Goal: Task Accomplishment & Management: Manage account settings

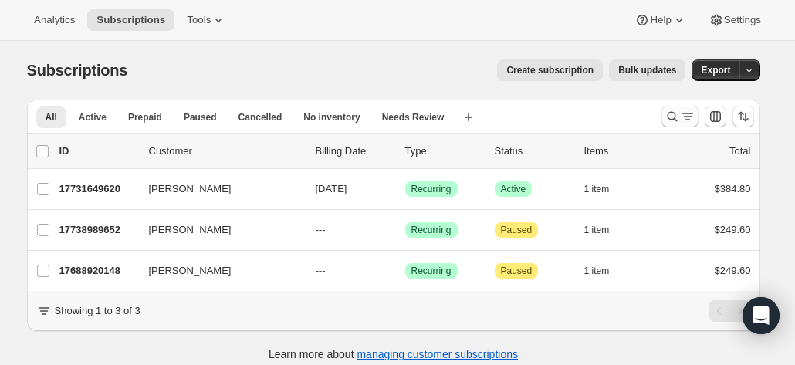
click at [673, 114] on icon "Search and filter results" at bounding box center [672, 116] width 15 height 15
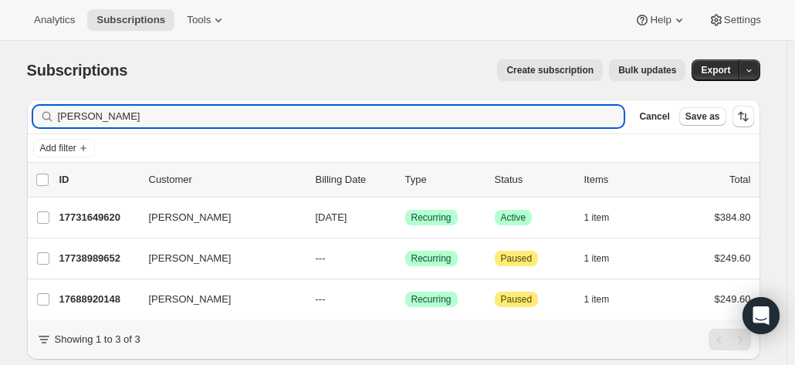
drag, startPoint x: 225, startPoint y: 117, endPoint x: 12, endPoint y: 95, distance: 213.5
click at [12, 95] on div "Subscriptions. This page is ready Subscriptions Create subscription Bulk update…" at bounding box center [393, 223] width 771 height 365
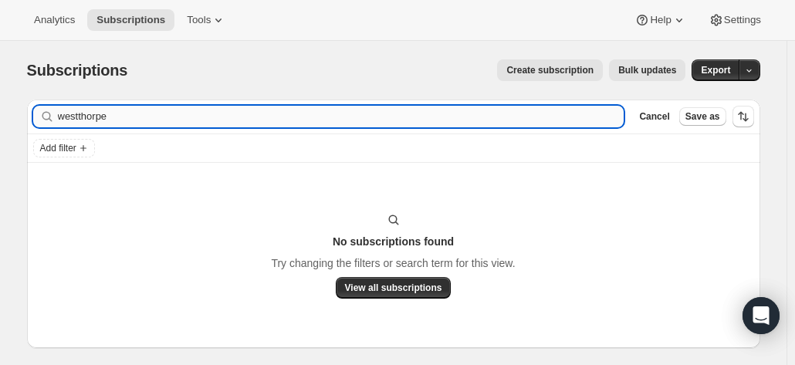
click at [81, 117] on input "westthorpe" at bounding box center [341, 117] width 567 height 22
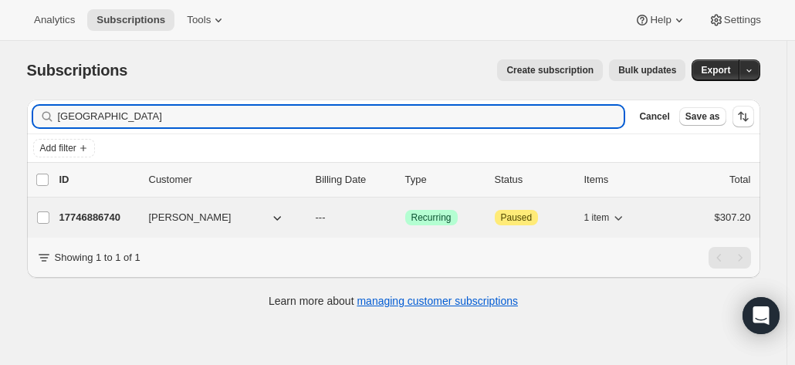
type input "[GEOGRAPHIC_DATA]"
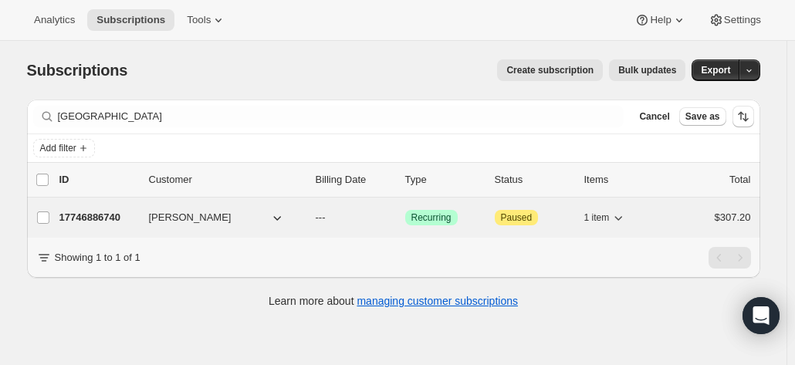
click at [100, 215] on p "17746886740" at bounding box center [97, 217] width 77 height 15
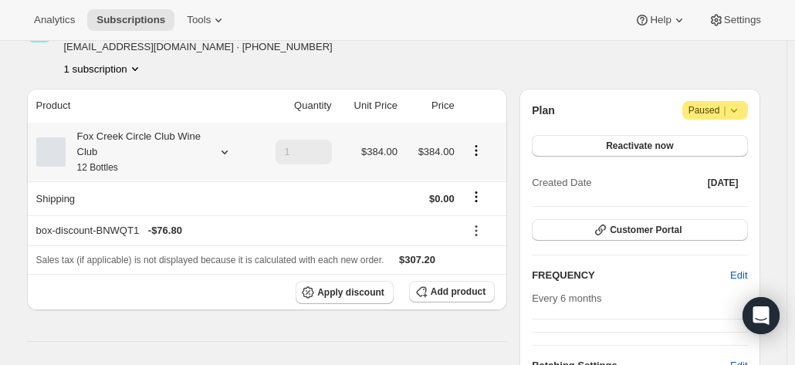
scroll to position [114, 0]
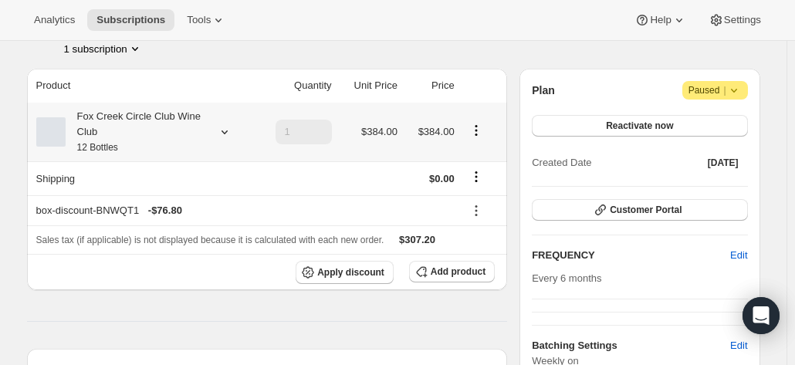
click at [134, 127] on div "Fox Creek Circle Club Wine Club 12 Bottles" at bounding box center [135, 132] width 139 height 46
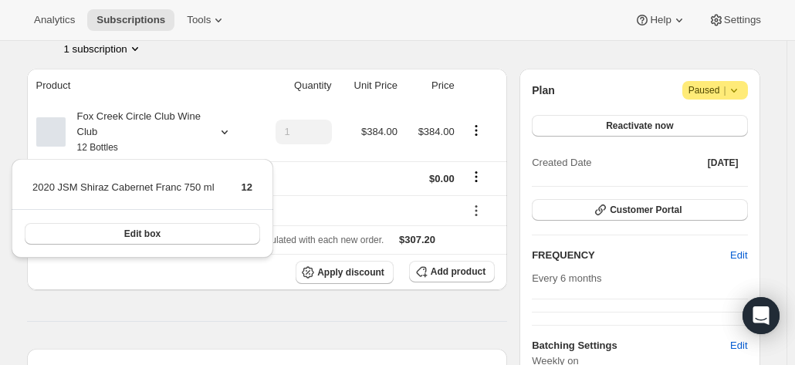
click at [276, 4] on div "Analytics Subscriptions Tools Help Settings" at bounding box center [397, 20] width 795 height 41
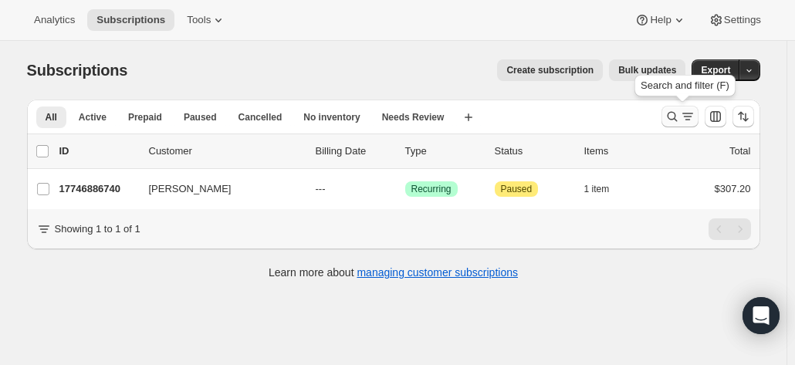
click at [676, 118] on icon "Search and filter results" at bounding box center [672, 116] width 15 height 15
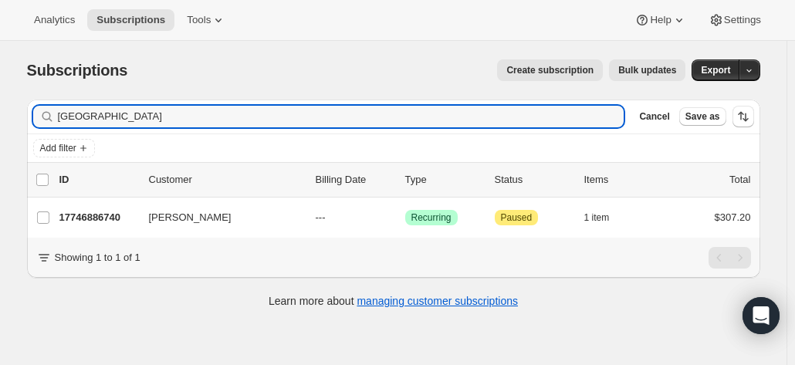
drag, startPoint x: 181, startPoint y: 123, endPoint x: 19, endPoint y: 116, distance: 162.3
click at [19, 116] on div "Filter subscribers westhorpe Clear Cancel Save as Add filter 0 selected Update …" at bounding box center [388, 205] width 746 height 237
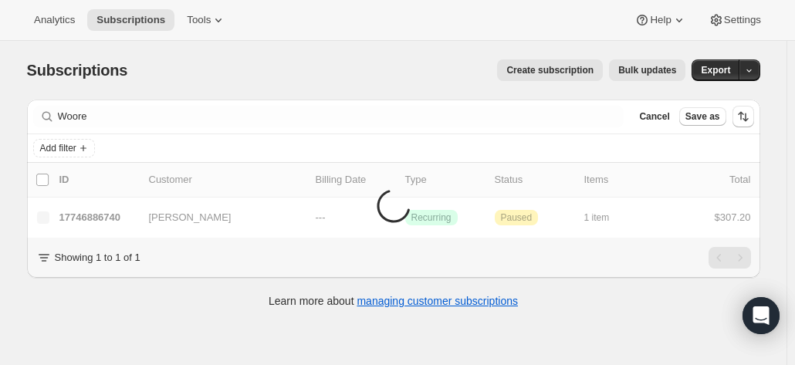
drag, startPoint x: 107, startPoint y: 129, endPoint x: 42, endPoint y: 124, distance: 65.1
click at [42, 124] on div "Filter subscribers Woore Clear Cancel Save as" at bounding box center [394, 117] width 734 height 34
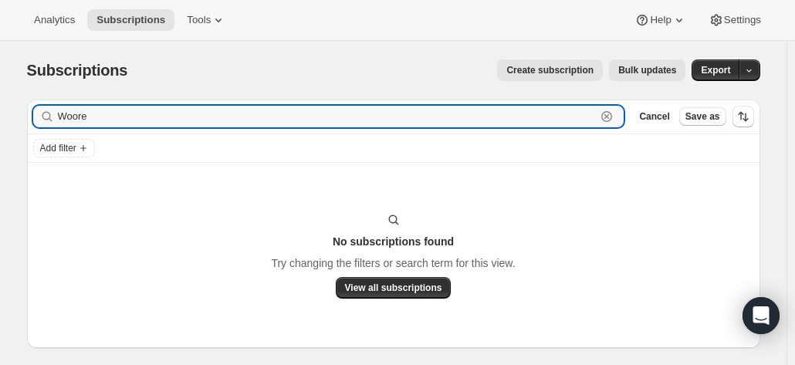
drag, startPoint x: 96, startPoint y: 120, endPoint x: 34, endPoint y: 112, distance: 62.3
click at [34, 112] on div "Filter subscribers Woore Clear Cancel Save as" at bounding box center [394, 117] width 734 height 34
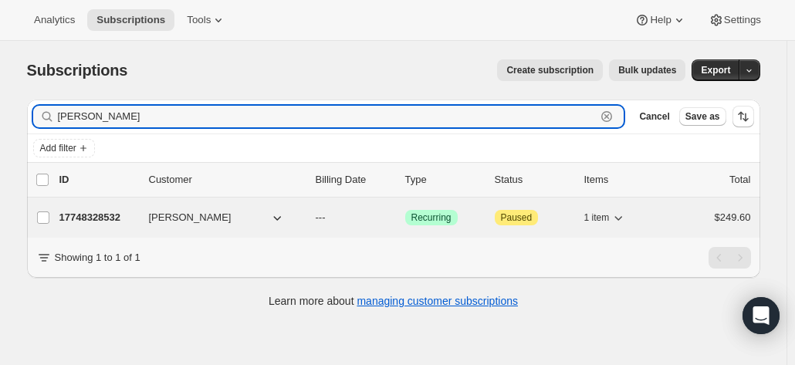
type input "hutchinson"
click at [110, 212] on p "17748328532" at bounding box center [97, 217] width 77 height 15
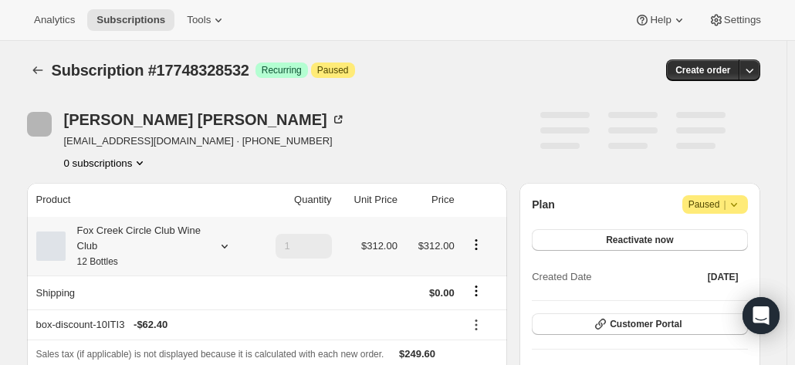
scroll to position [77, 0]
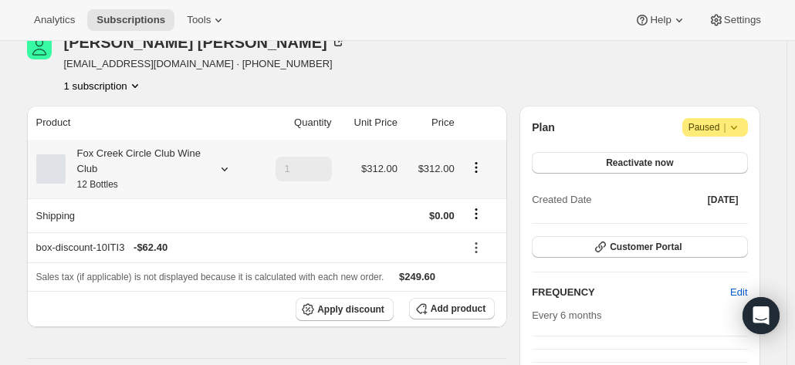
click at [142, 180] on div "Fox Creek Circle Club Wine Club 12 Bottles" at bounding box center [135, 169] width 139 height 46
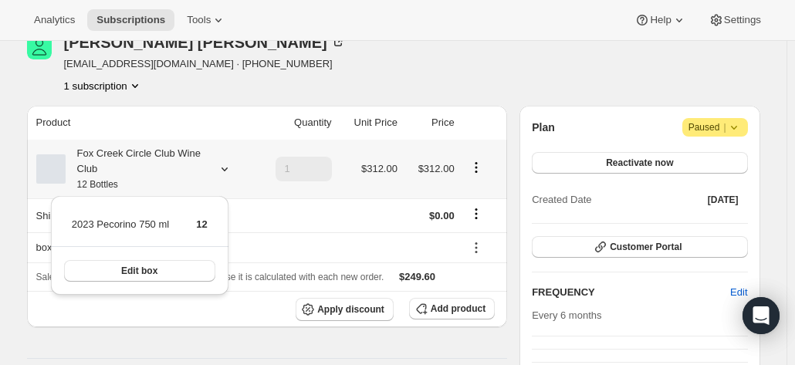
click at [125, 273] on span "Edit box" at bounding box center [139, 271] width 36 height 12
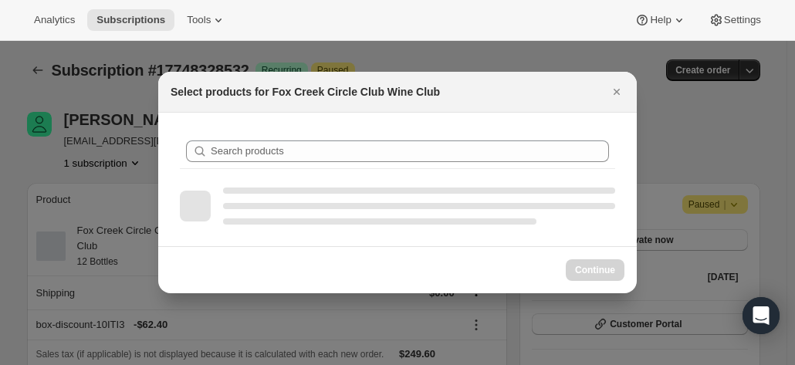
scroll to position [0, 0]
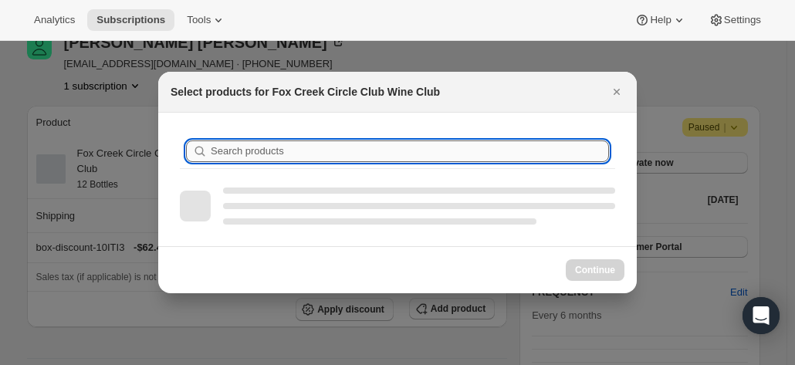
click at [249, 151] on input "Search products" at bounding box center [410, 152] width 399 height 22
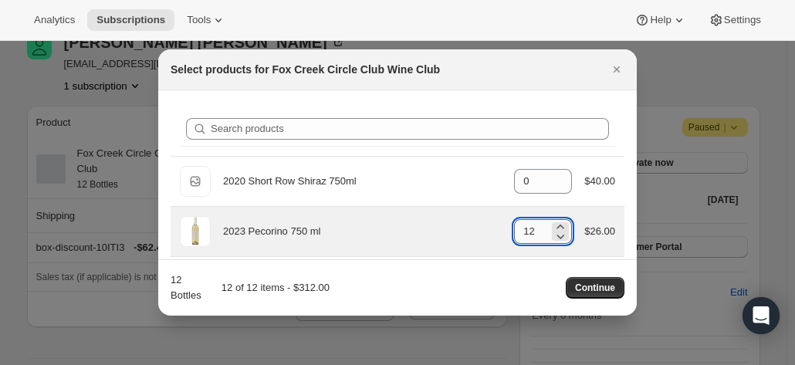
drag, startPoint x: 527, startPoint y: 229, endPoint x: 516, endPoint y: 229, distance: 10.8
click at [516, 229] on input "12" at bounding box center [531, 231] width 35 height 25
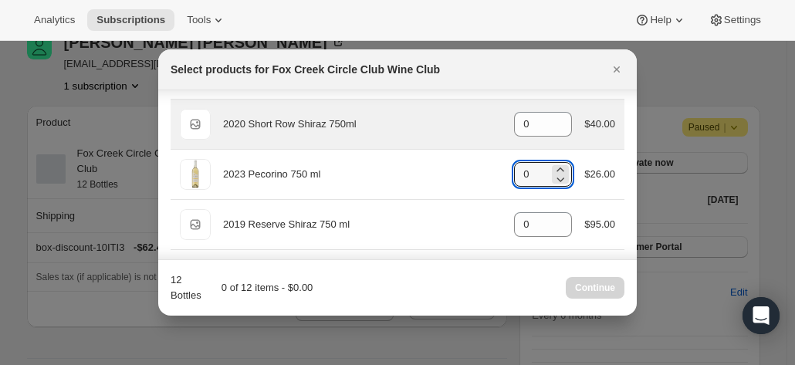
scroll to position [77, 0]
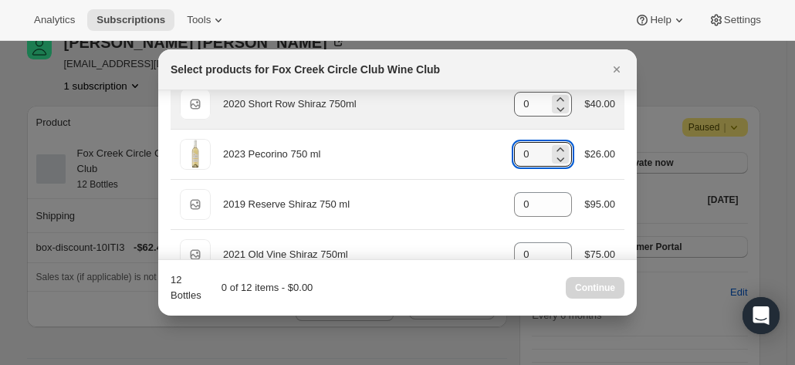
type input "0"
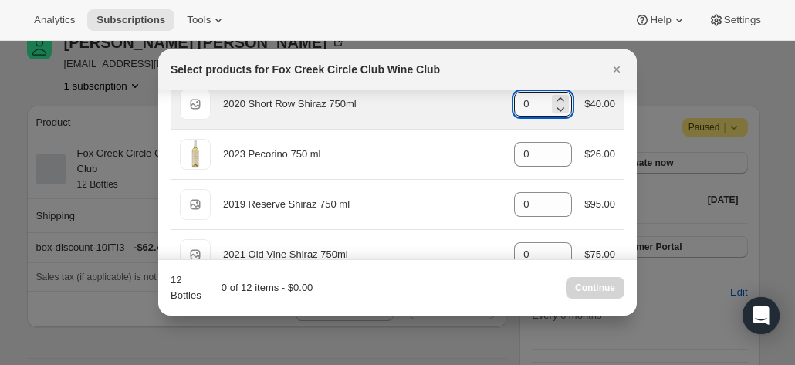
drag, startPoint x: 527, startPoint y: 104, endPoint x: 507, endPoint y: 103, distance: 19.3
click at [507, 103] on div "Default Title 2020 Short Row Shiraz 750ml gid://shopify/ProductVariant/42071335…" at bounding box center [398, 104] width 436 height 31
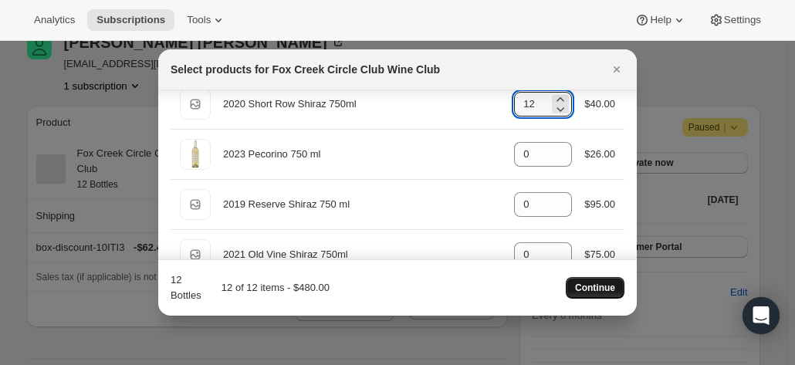
type input "12"
click at [595, 281] on button "Continue" at bounding box center [595, 288] width 59 height 22
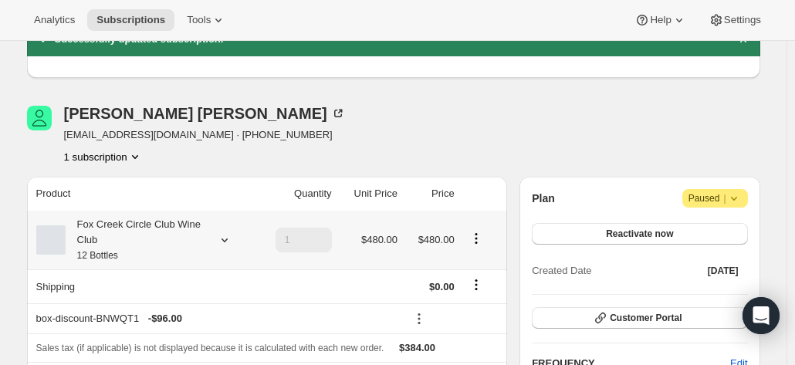
click at [175, 245] on div "Fox Creek Circle Club Wine Club 12 Bottles" at bounding box center [135, 240] width 139 height 46
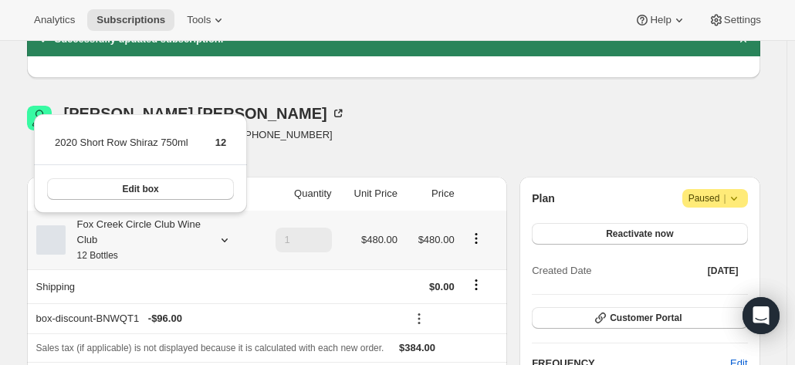
click at [175, 245] on div "Fox Creek Circle Club Wine Club 12 Bottles" at bounding box center [135, 240] width 139 height 46
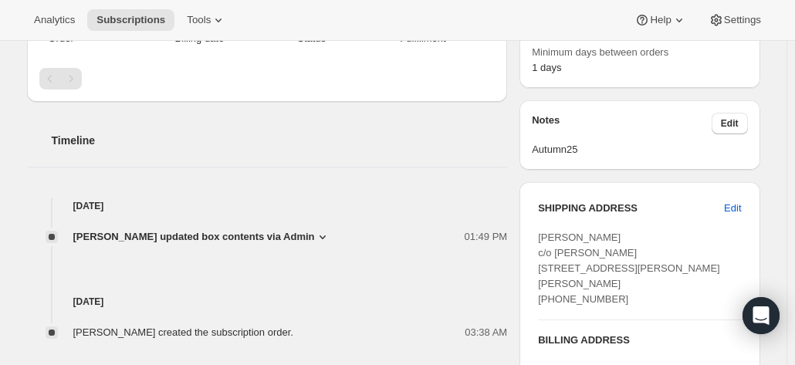
scroll to position [463, 0]
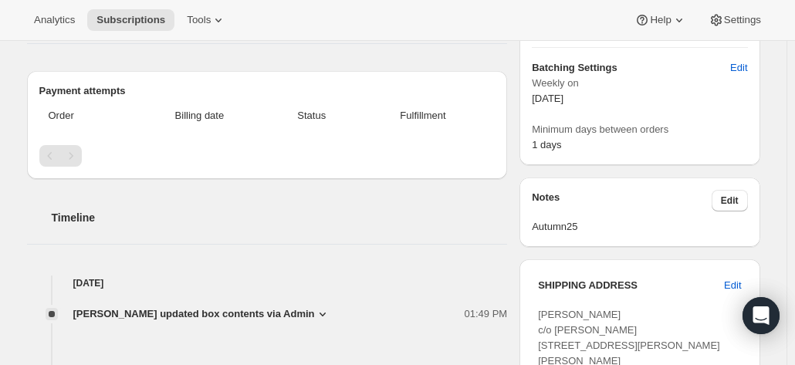
drag, startPoint x: 779, startPoint y: 110, endPoint x: 317, endPoint y: 141, distance: 463.7
click at [778, 109] on div "Subscription #17748328532. This page is ready Subscription #17748328532 Success…" at bounding box center [393, 167] width 771 height 1179
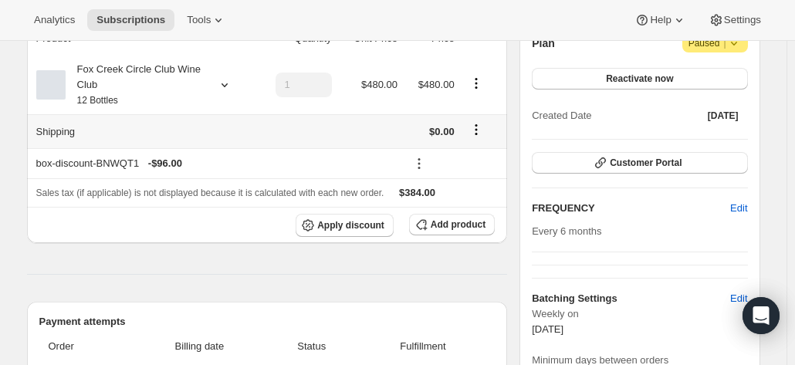
scroll to position [154, 0]
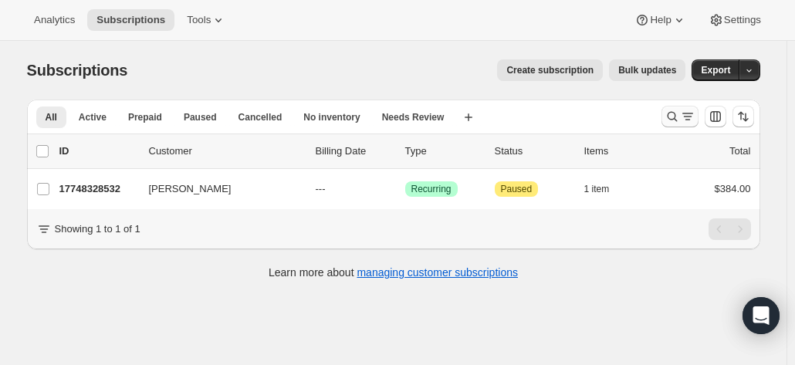
click at [672, 115] on icon "Search and filter results" at bounding box center [672, 116] width 15 height 15
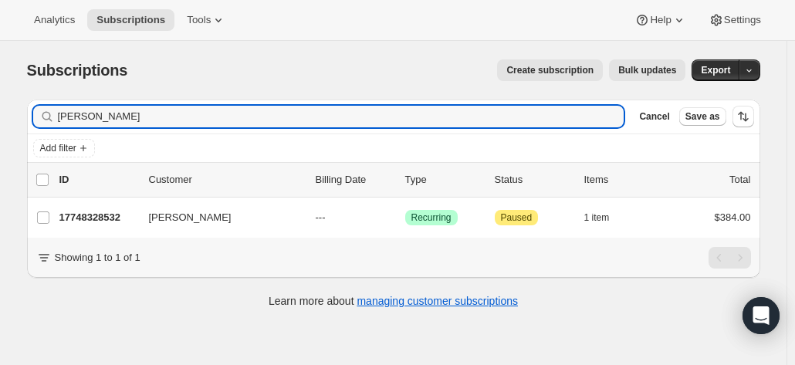
drag, startPoint x: 180, startPoint y: 121, endPoint x: 47, endPoint y: 122, distance: 132.8
click at [47, 122] on div "hutchinson Clear" at bounding box center [329, 117] width 592 height 22
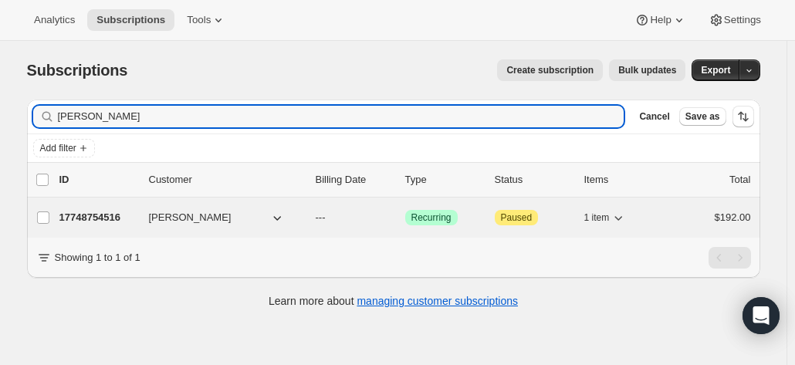
type input "simon han"
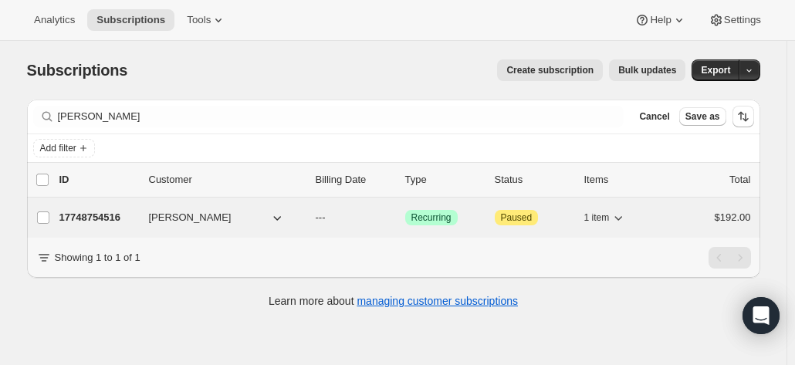
click at [124, 219] on p "17748754516" at bounding box center [97, 217] width 77 height 15
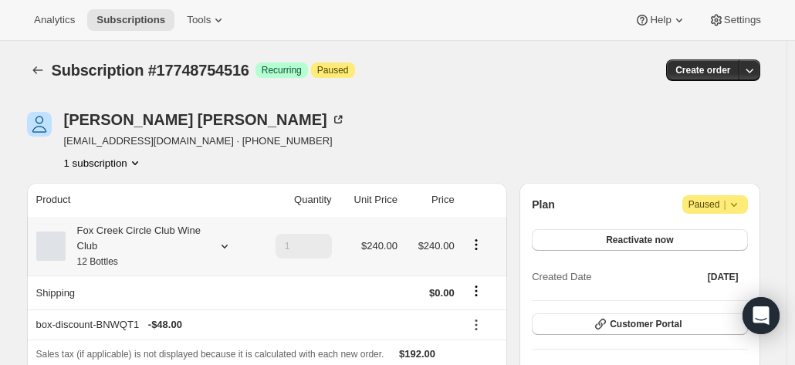
click at [127, 225] on div "Fox Creek Circle Club Wine Club 12 Bottles" at bounding box center [135, 246] width 139 height 46
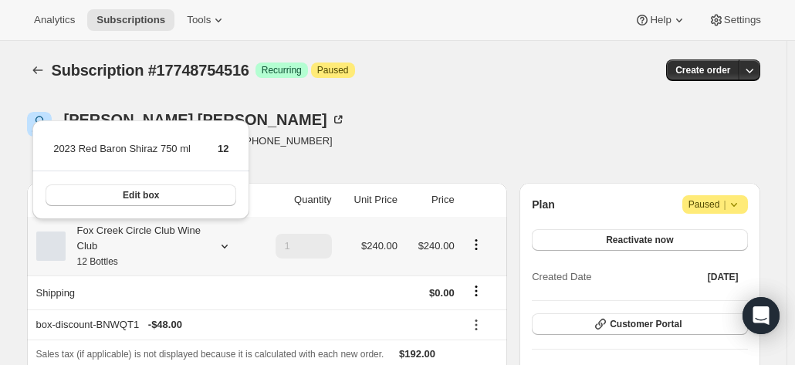
click at [127, 225] on div "Fox Creek Circle Club Wine Club 12 Bottles" at bounding box center [135, 246] width 139 height 46
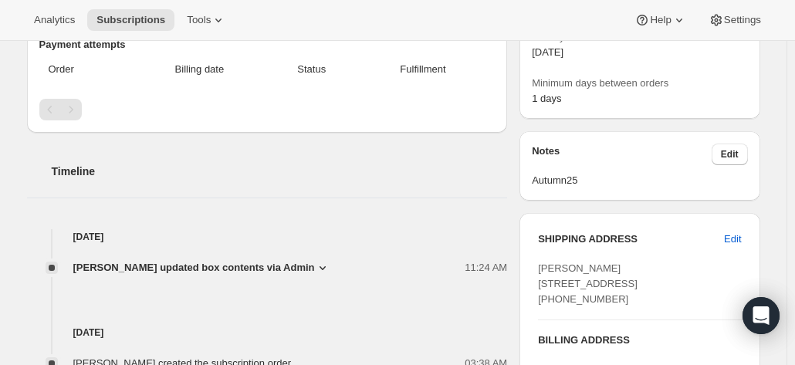
scroll to position [463, 0]
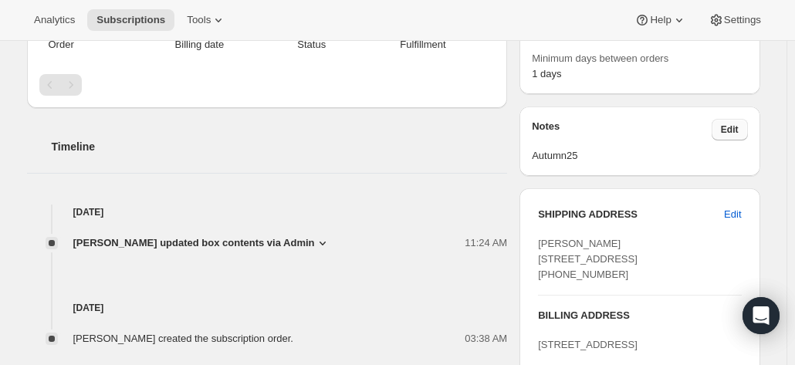
drag, startPoint x: 775, startPoint y: 117, endPoint x: 724, endPoint y: 127, distance: 52.1
click at [775, 115] on div "Subscription #17748754516. This page is ready Subscription #17748754516 Success…" at bounding box center [393, 116] width 771 height 1077
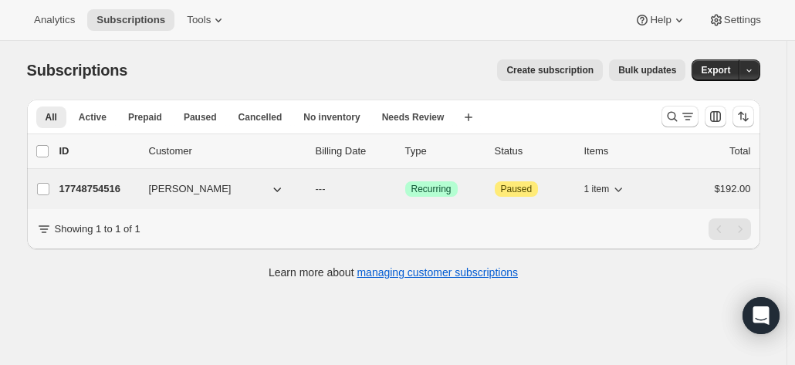
click at [111, 187] on p "17748754516" at bounding box center [97, 188] width 77 height 15
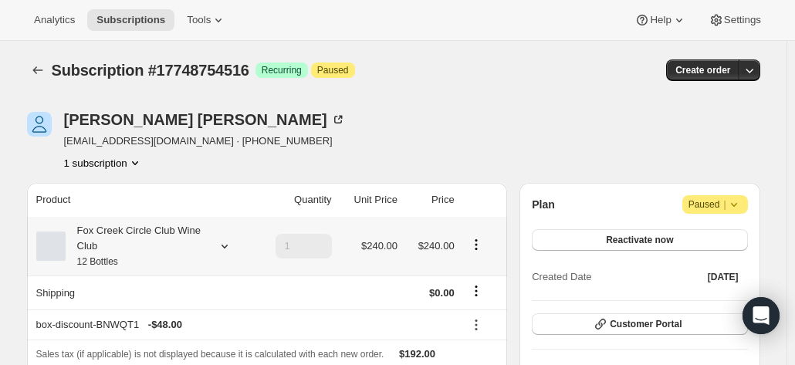
click at [199, 237] on div "Fox Creek Circle Club Wine Club 12 Bottles" at bounding box center [135, 246] width 139 height 46
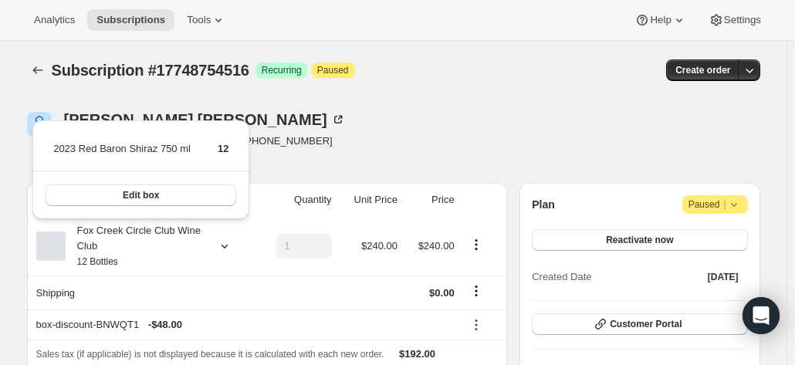
click at [411, 129] on div "Simon Hanson tadams2507@gmail.com · +61410611601 1 subscription" at bounding box center [284, 141] width 514 height 59
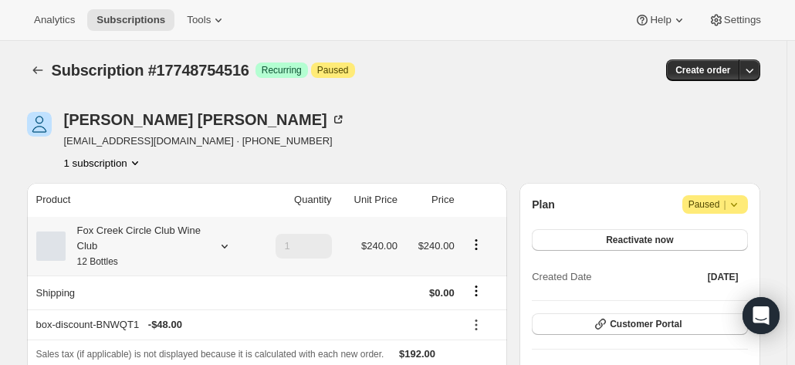
click at [198, 246] on div "Fox Creek Circle Club Wine Club 12 Bottles" at bounding box center [135, 246] width 139 height 46
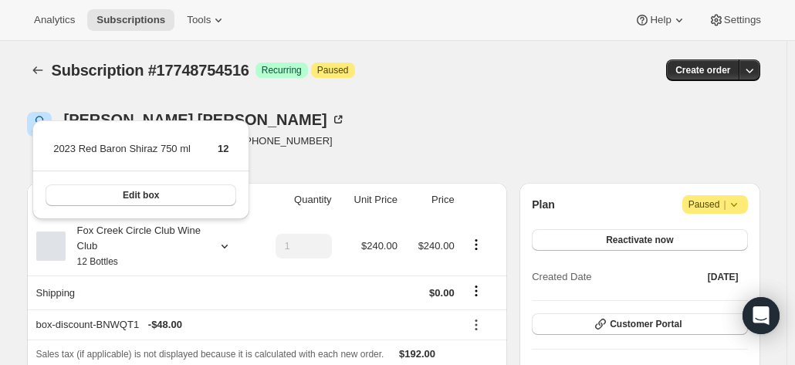
click at [333, 131] on div "Simon Hanson tadams2507@gmail.com · +61410611601 1 subscription" at bounding box center [284, 141] width 514 height 59
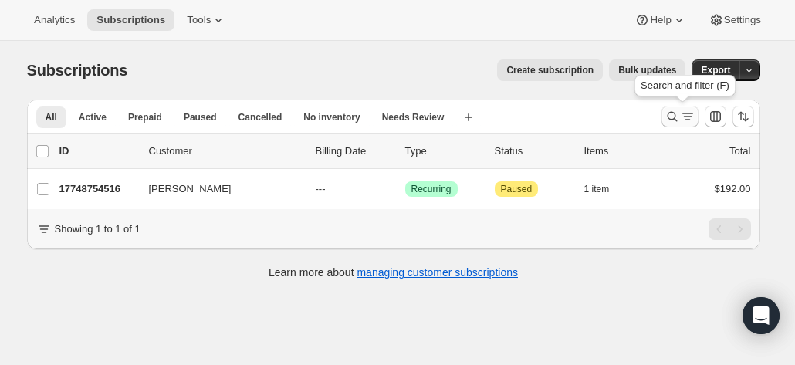
click at [680, 118] on icon "Search and filter results" at bounding box center [672, 116] width 15 height 15
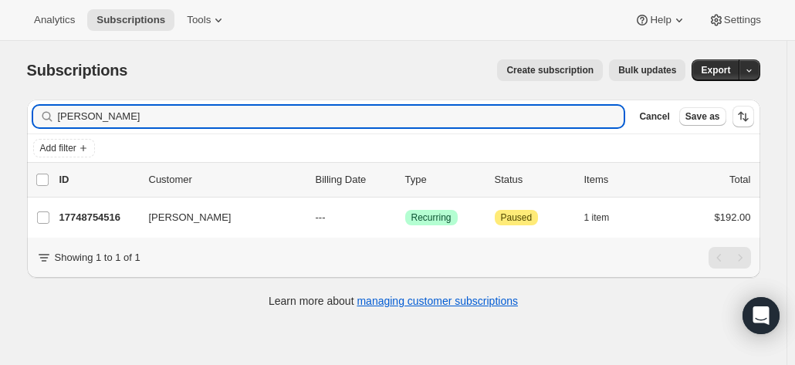
drag, startPoint x: 70, startPoint y: 110, endPoint x: 36, endPoint y: 109, distance: 34.0
click at [32, 113] on div "Filter subscribers simon han Clear Cancel Save as" at bounding box center [394, 117] width 734 height 34
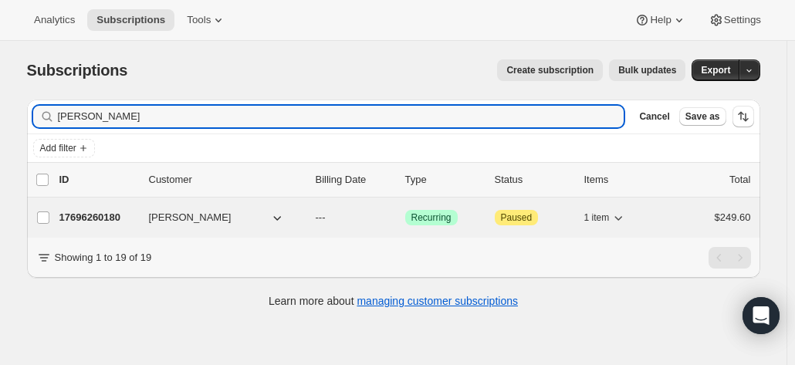
type input "glenn law"
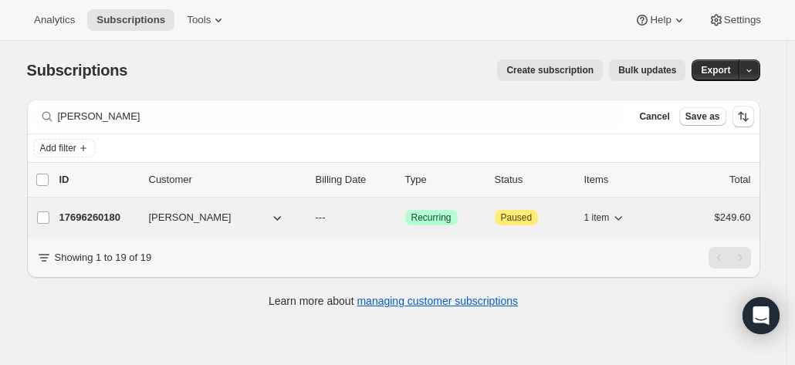
click at [98, 213] on p "17696260180" at bounding box center [97, 217] width 77 height 15
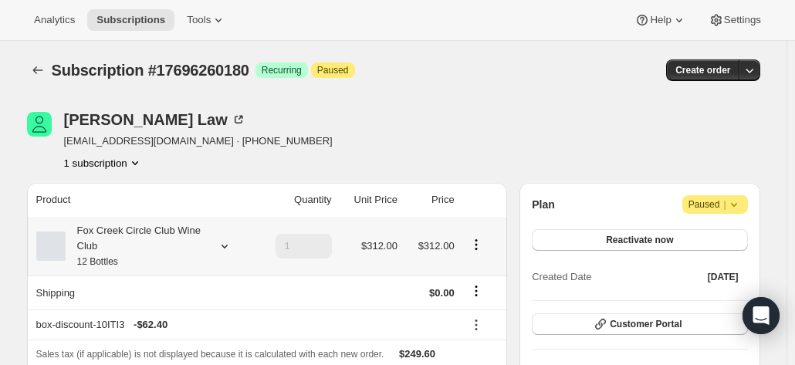
click at [158, 237] on div "Fox Creek Circle Club Wine Club 12 Bottles" at bounding box center [135, 246] width 139 height 46
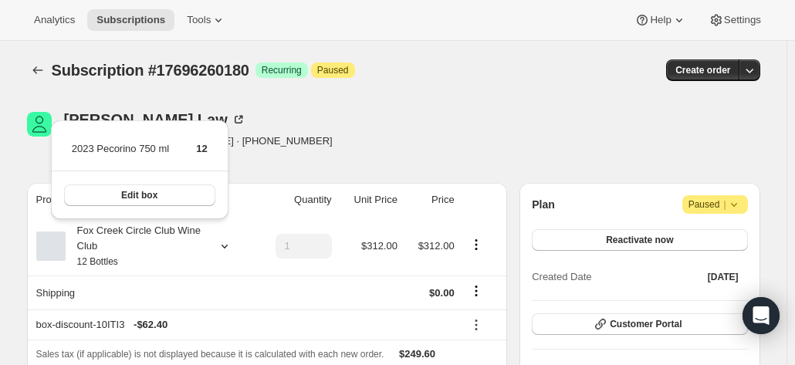
click at [320, 143] on div "Glenn Law gnlaw@bigpond.com · +61410458178 1 subscription" at bounding box center [284, 141] width 514 height 59
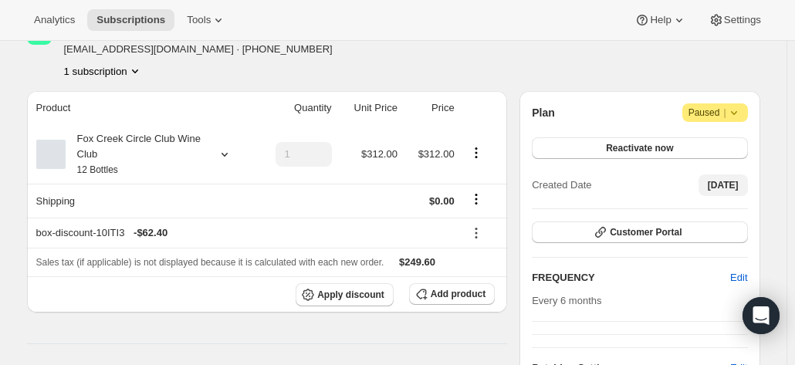
scroll to position [154, 0]
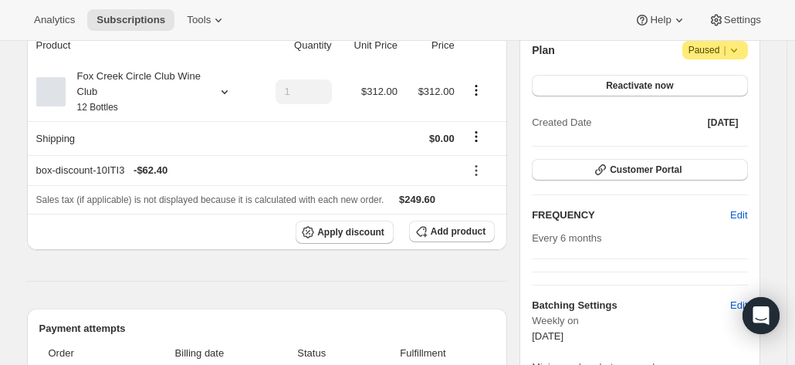
click at [740, 53] on icon at bounding box center [734, 49] width 15 height 15
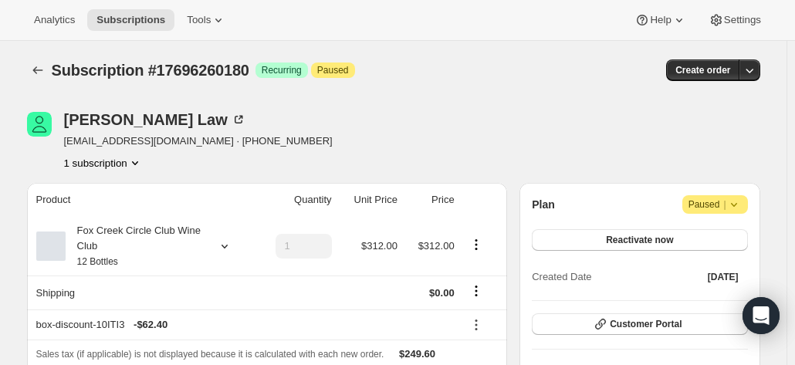
scroll to position [0, 0]
click at [761, 99] on div "Subscription #17696260180. This page is ready Subscription #17696260180 Success…" at bounding box center [394, 70] width 734 height 59
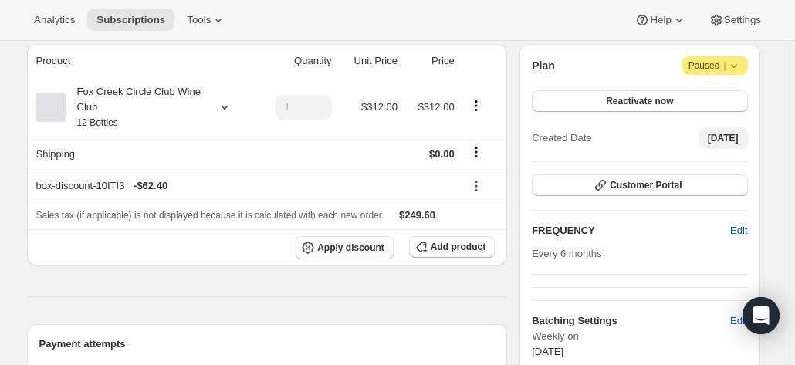
scroll to position [154, 0]
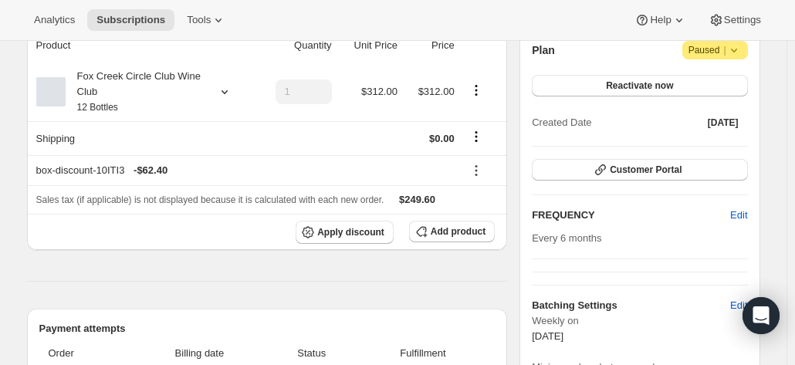
click at [742, 51] on icon at bounding box center [734, 49] width 15 height 15
click at [195, 86] on div "Fox Creek Circle Club Wine Club 12 Bottles" at bounding box center [135, 92] width 139 height 46
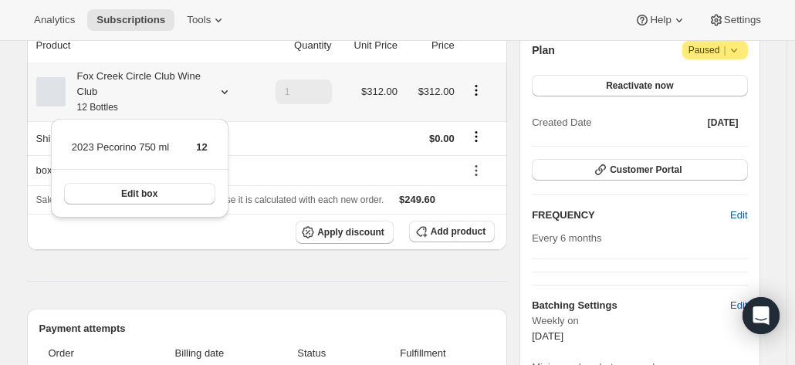
click at [224, 88] on icon at bounding box center [224, 91] width 15 height 15
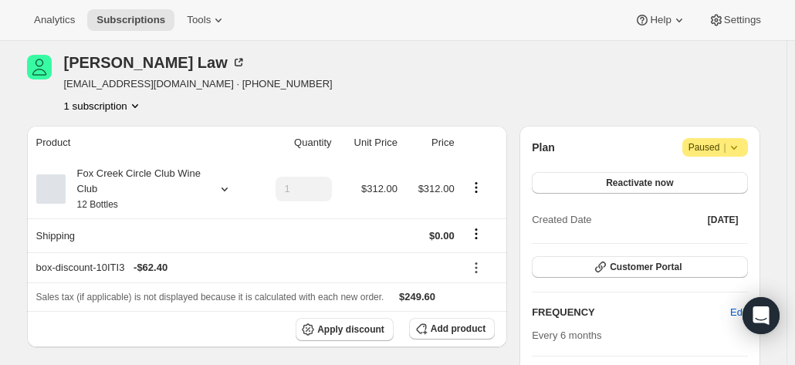
scroll to position [77, 0]
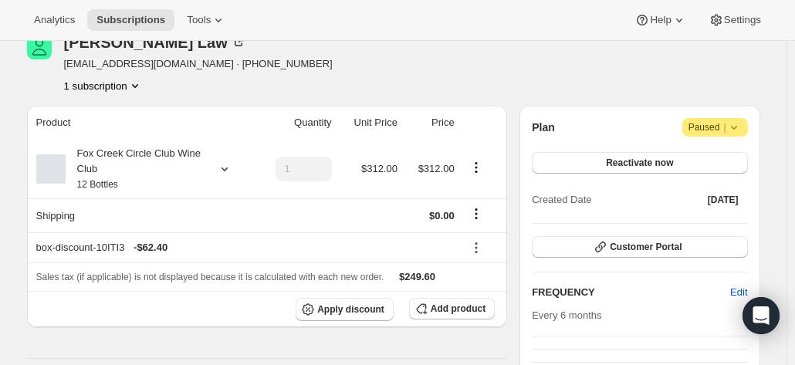
click at [731, 129] on icon at bounding box center [734, 127] width 15 height 15
click at [655, 90] on div "Glenn Law gnlaw@bigpond.com · +61410458178 1 subscription" at bounding box center [394, 64] width 734 height 59
click at [232, 163] on icon at bounding box center [224, 168] width 15 height 15
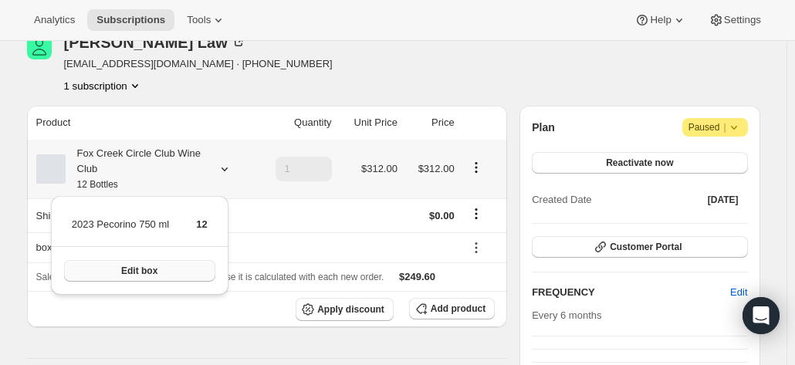
click at [151, 271] on span "Edit box" at bounding box center [139, 271] width 36 height 12
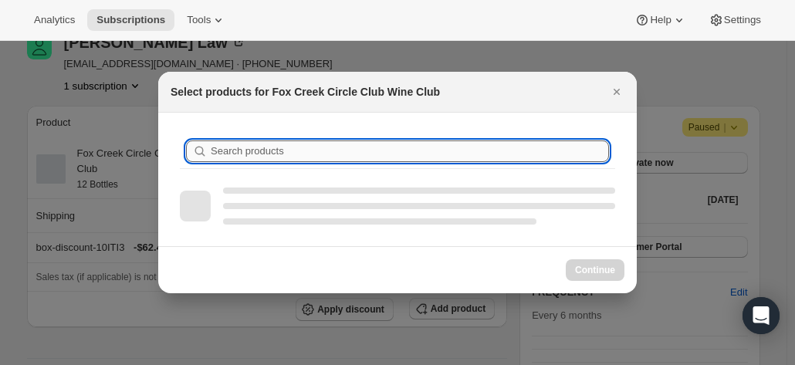
click at [260, 158] on input "Search products" at bounding box center [410, 152] width 399 height 22
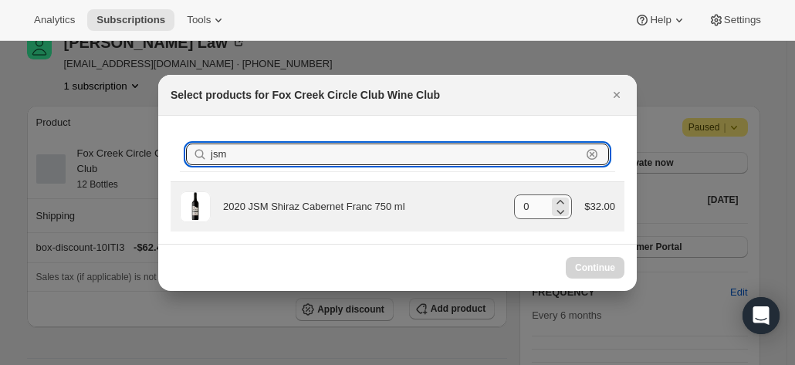
type input "jsm"
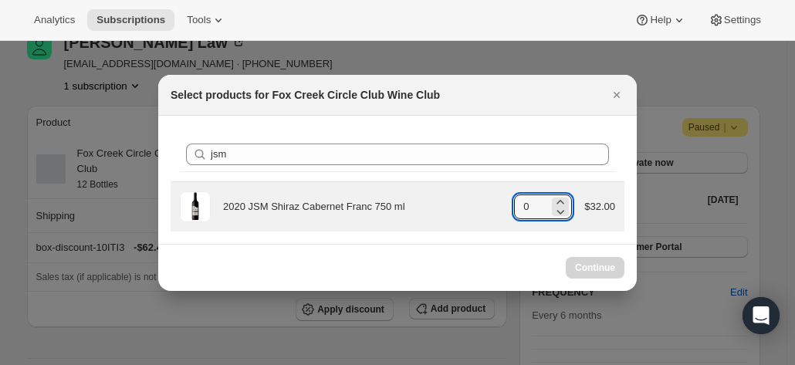
drag, startPoint x: 535, startPoint y: 208, endPoint x: 514, endPoint y: 205, distance: 21.7
click at [514, 205] on div "2020 JSM Shiraz Cabernet Franc 750 ml gid://shopify/ProductVariant/415949165364…" at bounding box center [398, 207] width 436 height 31
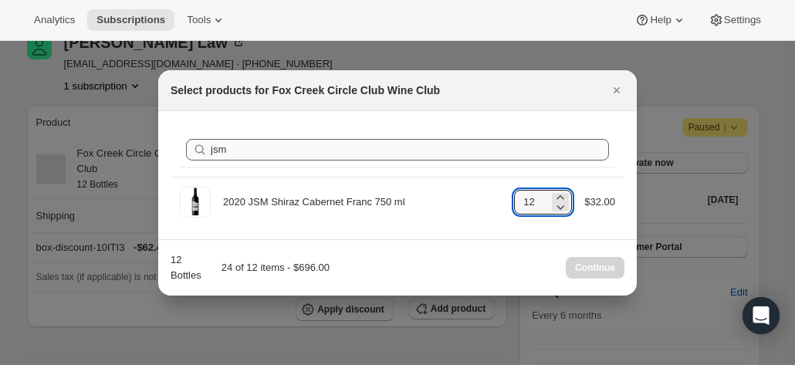
type input "12"
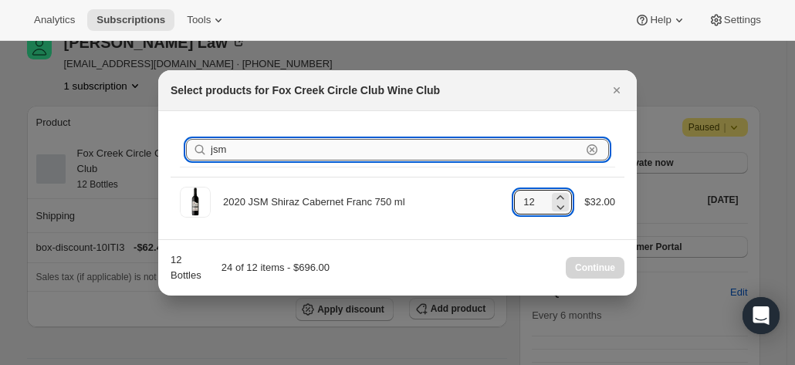
click at [366, 151] on input "jsm" at bounding box center [396, 150] width 371 height 22
drag, startPoint x: 365, startPoint y: 158, endPoint x: 174, endPoint y: 144, distance: 192.0
click at [174, 144] on div "Search products jsm Clear" at bounding box center [398, 150] width 454 height 53
type input "0"
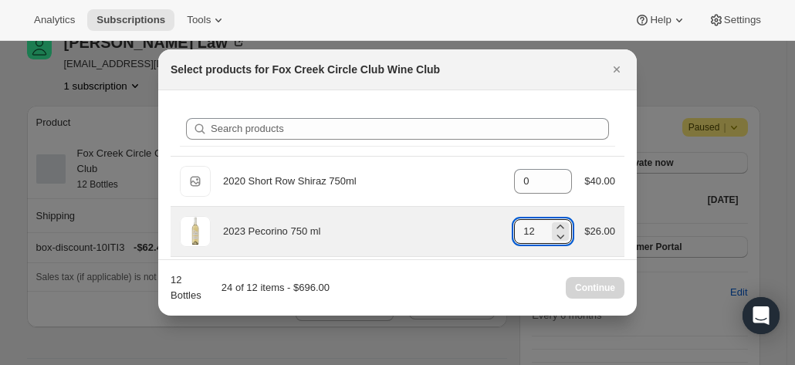
drag, startPoint x: 519, startPoint y: 229, endPoint x: 463, endPoint y: 214, distance: 57.7
click at [463, 214] on div "2023 Pecorino 750 ml gid://shopify/ProductVariant/41594933280852 12 $26.00" at bounding box center [398, 231] width 454 height 49
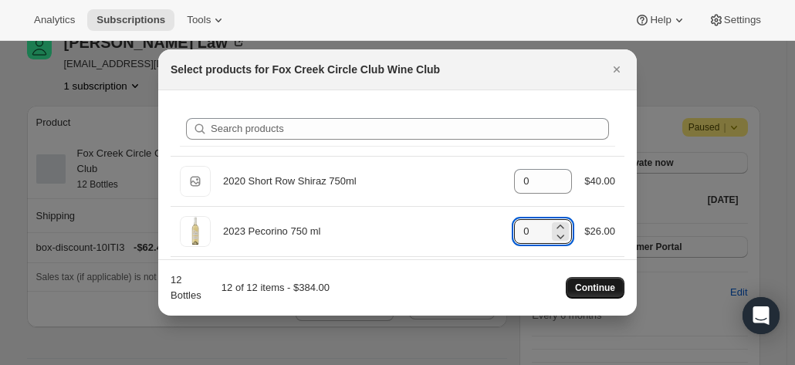
type input "0"
click at [597, 293] on span "Continue" at bounding box center [595, 288] width 40 height 12
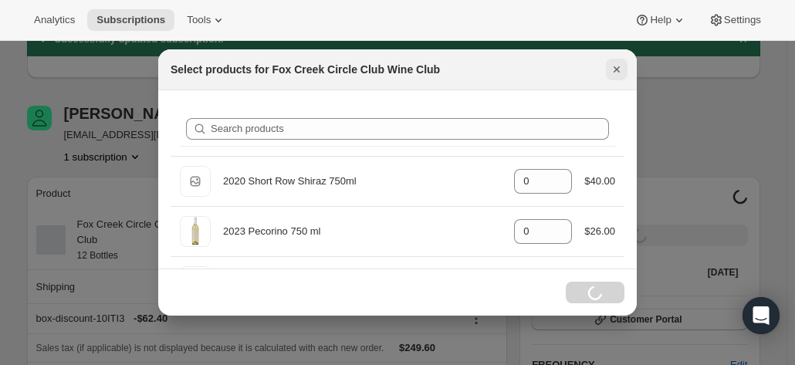
click at [615, 69] on icon "Close" at bounding box center [616, 69] width 15 height 15
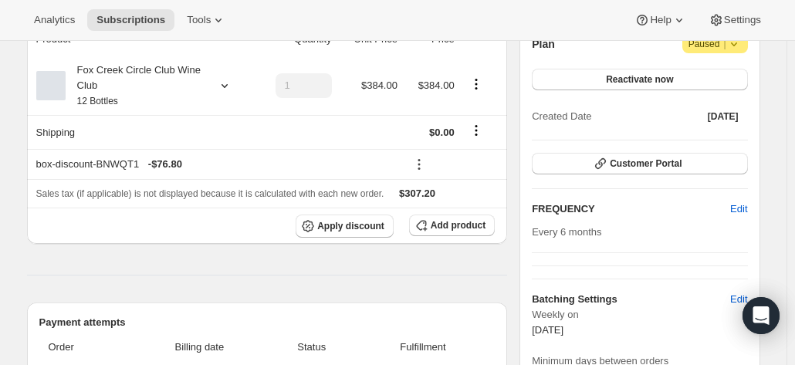
scroll to position [77, 0]
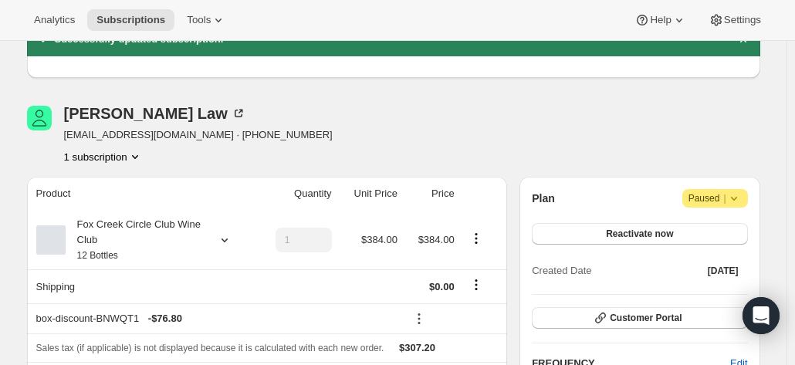
click at [742, 196] on icon at bounding box center [734, 198] width 15 height 15
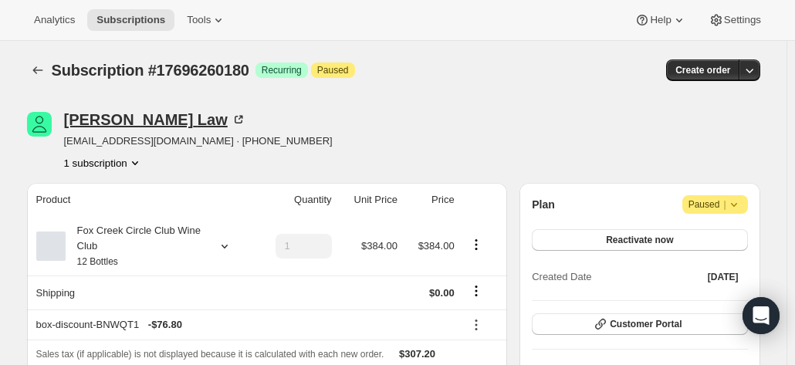
click at [124, 120] on div "[PERSON_NAME]" at bounding box center [155, 119] width 182 height 15
click at [141, 245] on div "Fox Creek Circle Club Wine Club 12 Bottles" at bounding box center [135, 246] width 139 height 46
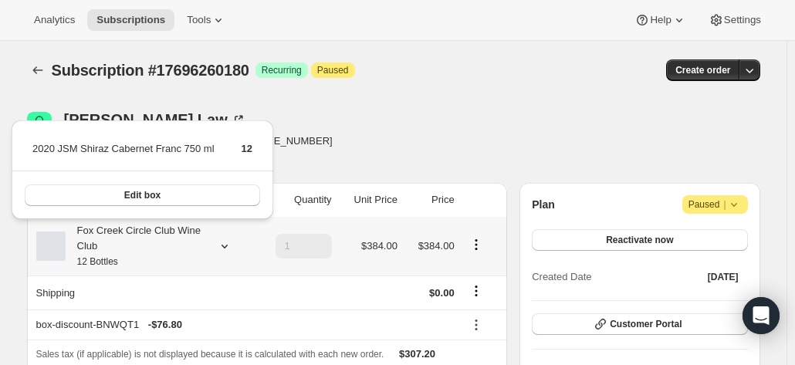
click at [141, 245] on div "Fox Creek Circle Club Wine Club 12 Bottles" at bounding box center [135, 246] width 139 height 46
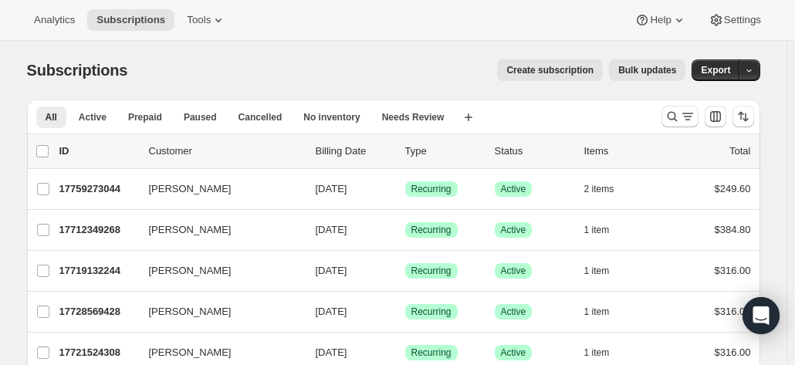
click at [758, 102] on div at bounding box center [708, 116] width 105 height 31
click at [673, 115] on icon "Search and filter results" at bounding box center [672, 116] width 15 height 15
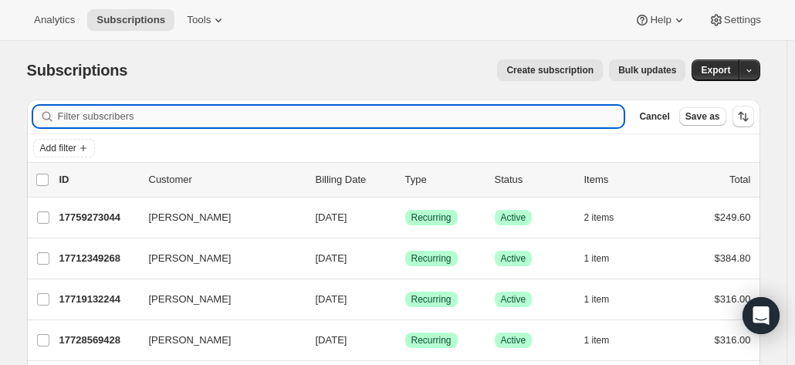
click at [97, 120] on input "Filter subscribers" at bounding box center [341, 117] width 567 height 22
type input "kenne"
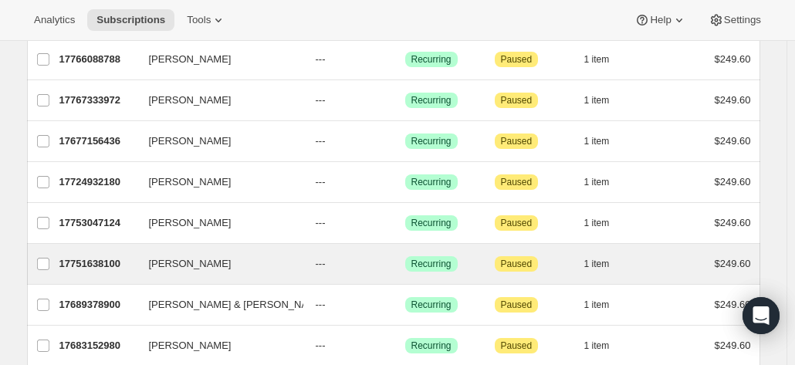
scroll to position [232, 0]
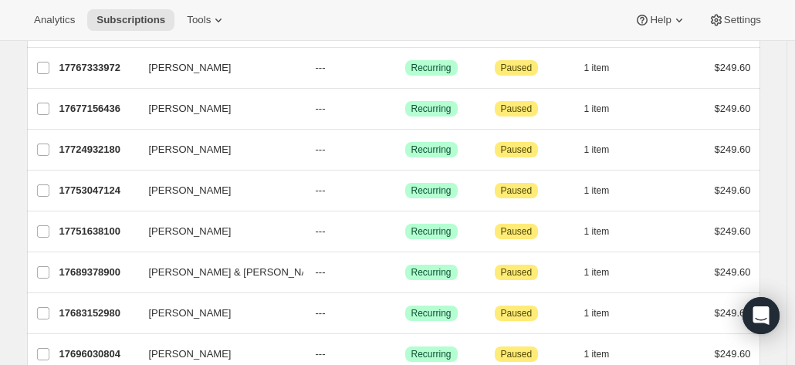
drag, startPoint x: 766, startPoint y: 17, endPoint x: 594, endPoint y: 28, distance: 172.6
click at [768, 18] on button "Settings" at bounding box center [735, 20] width 71 height 22
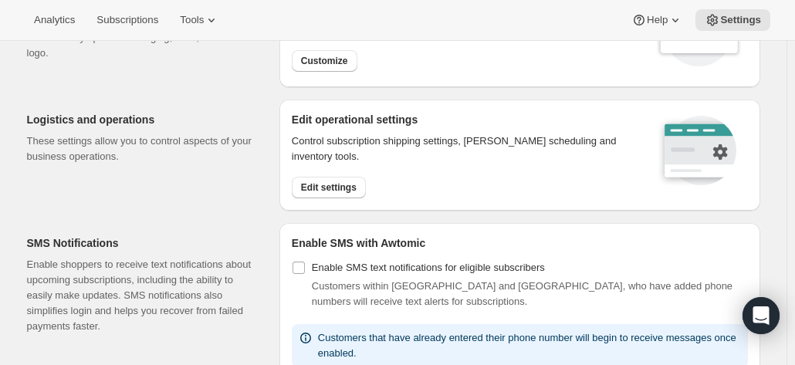
scroll to position [232, 0]
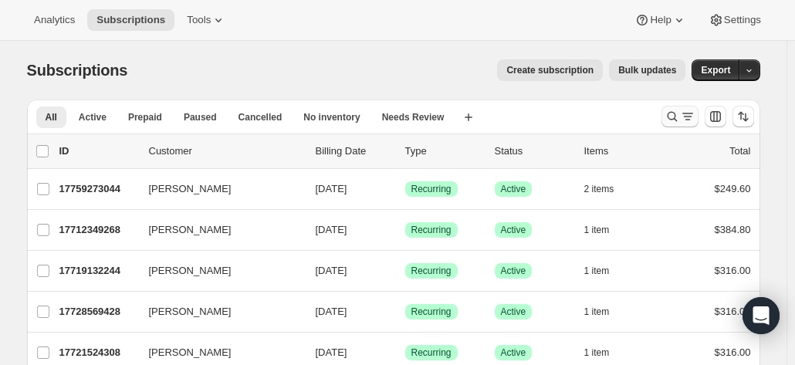
click at [677, 115] on icon "Search and filter results" at bounding box center [672, 116] width 15 height 15
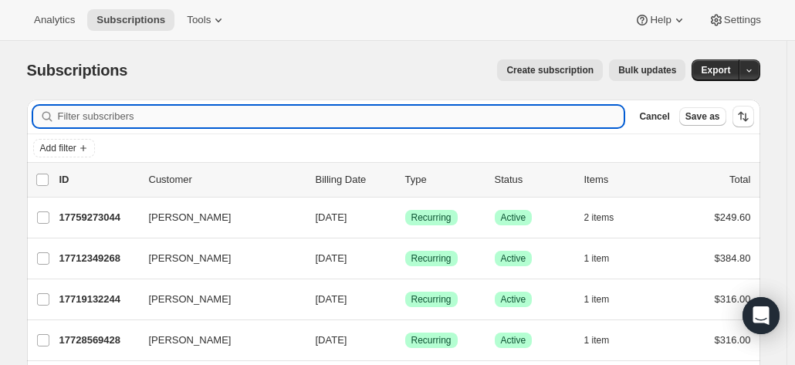
click at [97, 114] on input "Filter subscribers" at bounding box center [341, 117] width 567 height 22
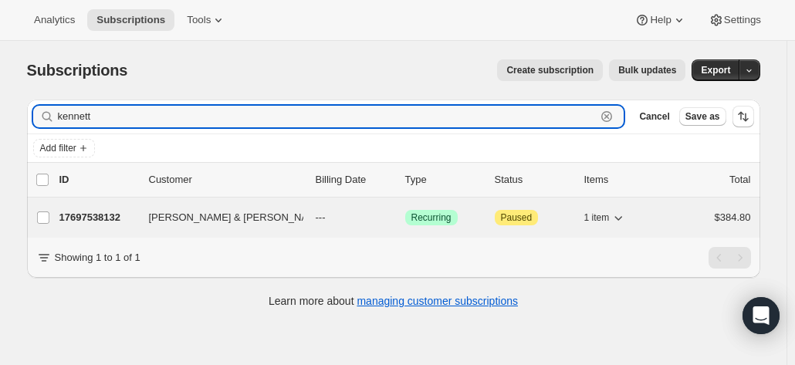
type input "kennett"
click at [109, 222] on p "17697538132" at bounding box center [97, 217] width 77 height 15
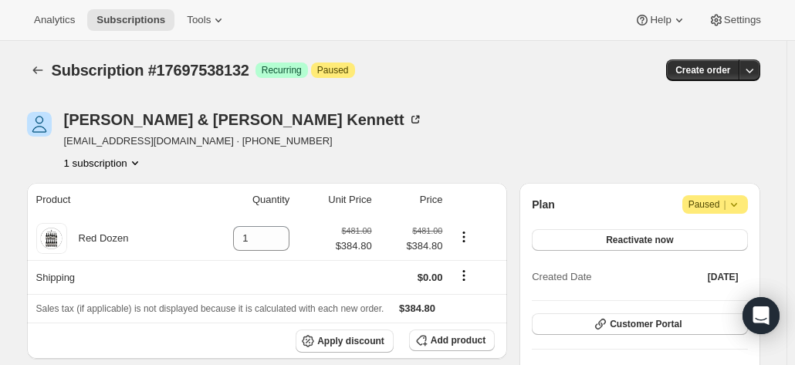
drag, startPoint x: 772, startPoint y: 141, endPoint x: 758, endPoint y: 143, distance: 14.9
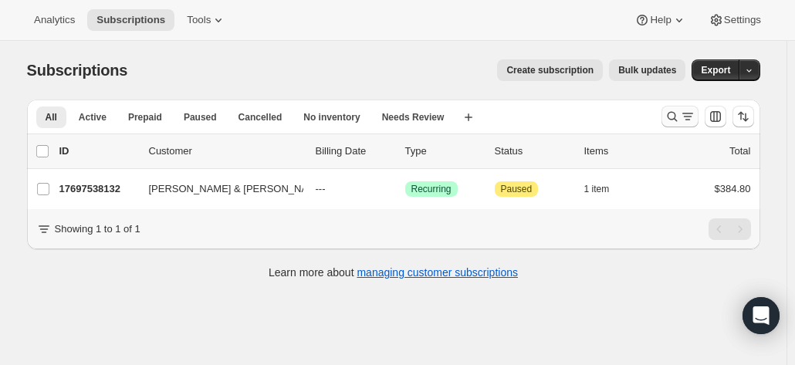
click at [674, 116] on icon "Search and filter results" at bounding box center [672, 116] width 15 height 15
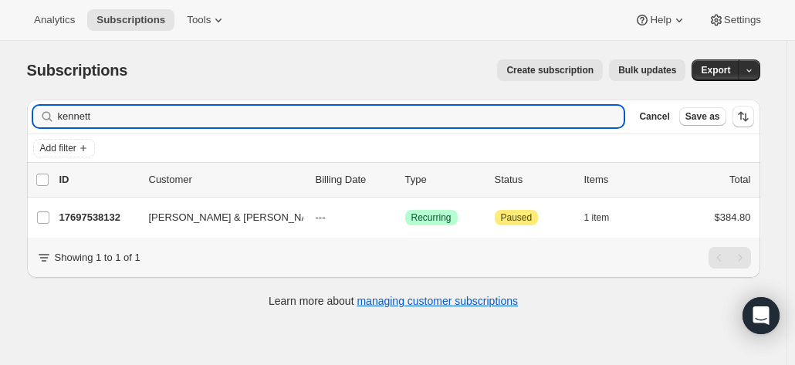
drag, startPoint x: 108, startPoint y: 115, endPoint x: 57, endPoint y: 107, distance: 51.6
click at [67, 112] on input "kennett" at bounding box center [341, 117] width 567 height 22
type input "k"
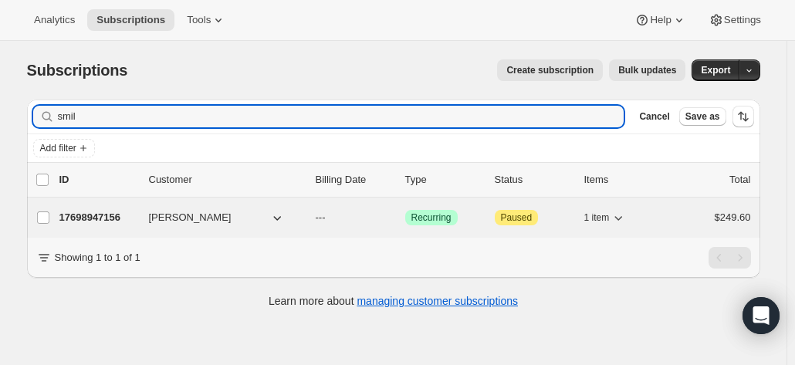
type input "smil"
click at [110, 211] on p "17698947156" at bounding box center [97, 217] width 77 height 15
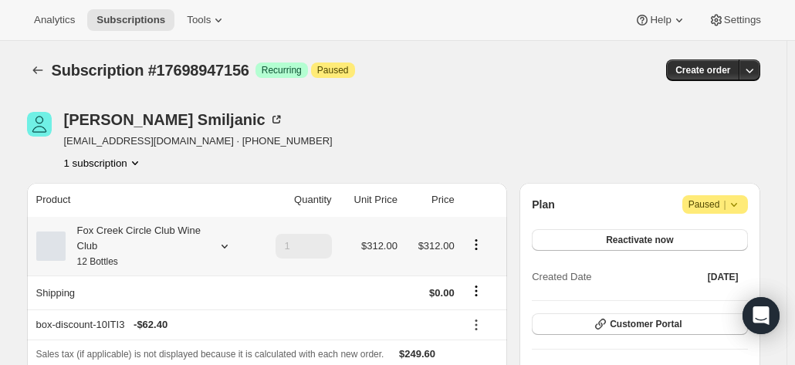
click at [222, 245] on icon at bounding box center [224, 246] width 15 height 15
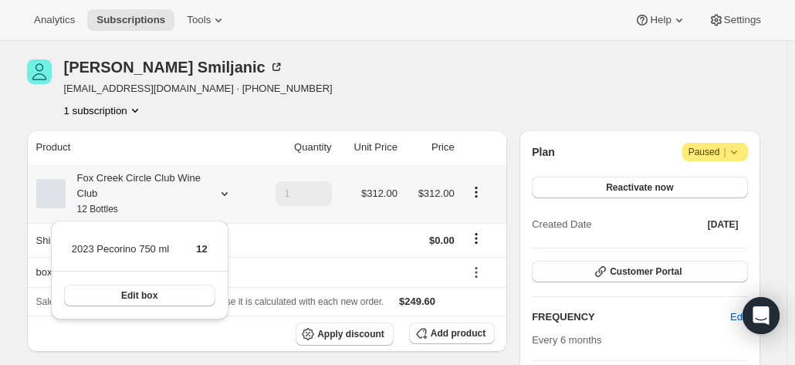
scroll to position [77, 0]
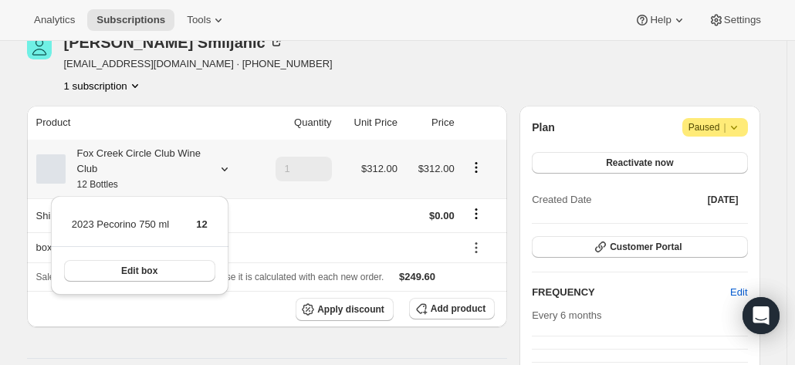
click at [218, 163] on div at bounding box center [222, 168] width 22 height 15
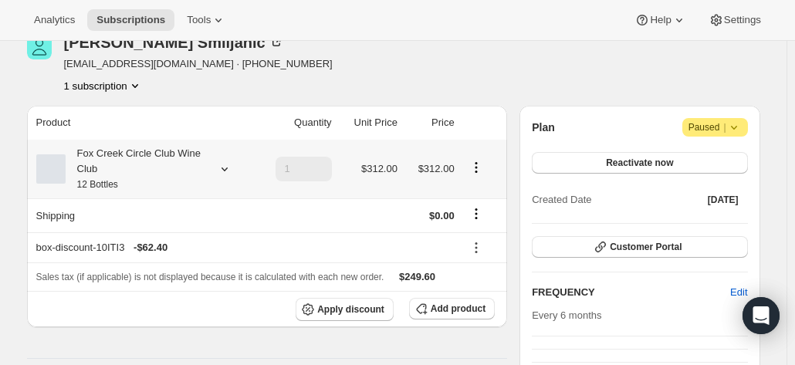
click at [211, 166] on div "Fox Creek Circle Club Wine Club 12 Bottles" at bounding box center [143, 169] width 214 height 46
click at [230, 169] on icon at bounding box center [224, 168] width 15 height 15
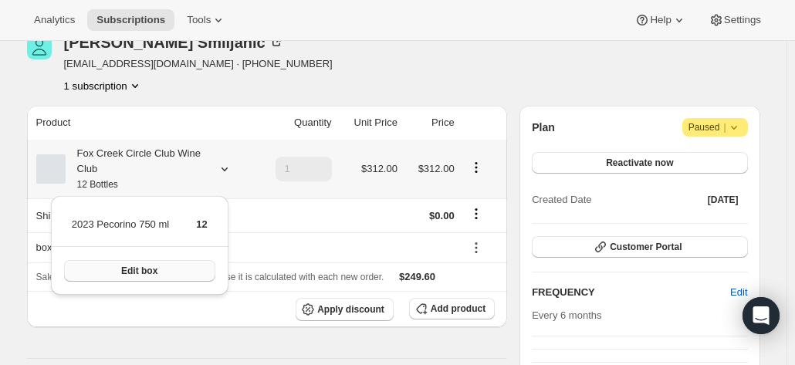
click at [145, 277] on button "Edit box" at bounding box center [139, 271] width 151 height 22
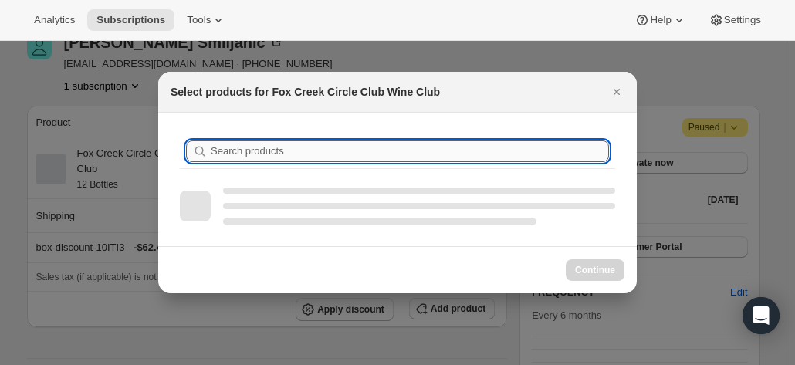
click at [253, 154] on input "Search products" at bounding box center [410, 152] width 399 height 22
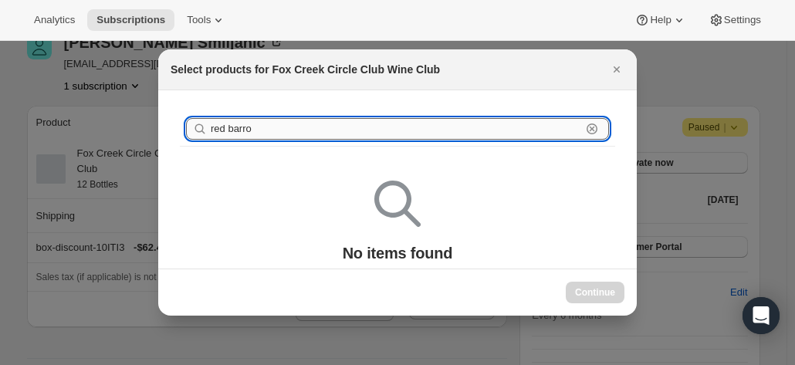
type input "red barron"
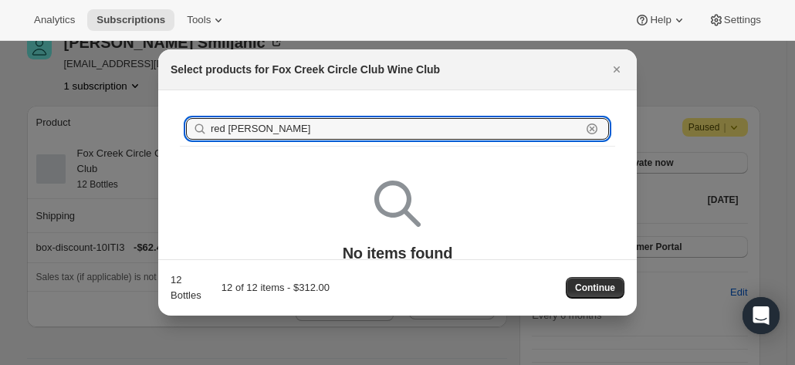
drag, startPoint x: 297, startPoint y: 137, endPoint x: 181, endPoint y: 132, distance: 115.9
click at [181, 132] on div "Search products red barron Clear" at bounding box center [398, 129] width 436 height 34
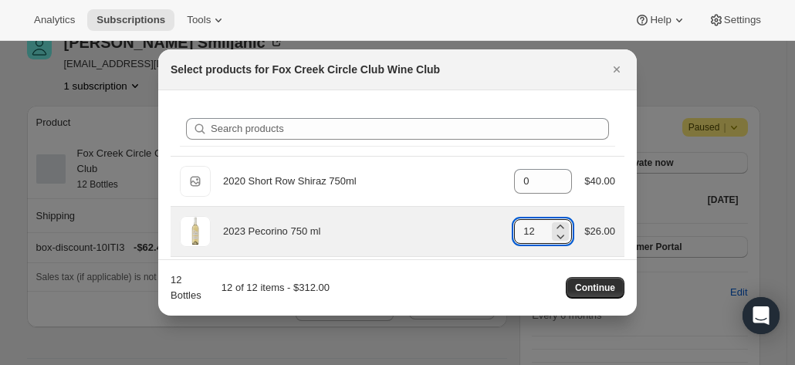
drag, startPoint x: 517, startPoint y: 232, endPoint x: 499, endPoint y: 231, distance: 18.6
click at [500, 232] on div "2023 Pecorino 750 ml gid://shopify/ProductVariant/41594933280852 12 $26.00" at bounding box center [398, 231] width 436 height 31
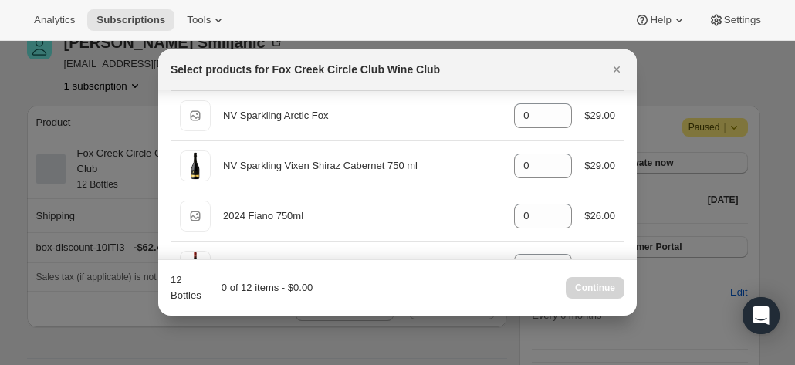
scroll to position [695, 0]
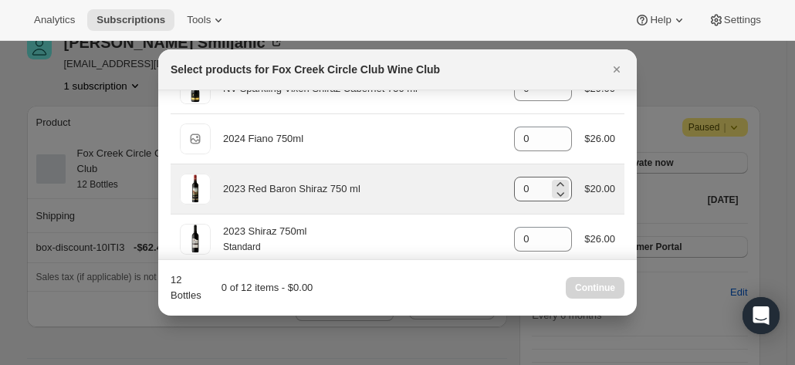
type input "0"
drag, startPoint x: 534, startPoint y: 184, endPoint x: 460, endPoint y: 181, distance: 74.2
click at [460, 181] on div "2023 Red Baron Shiraz 750 ml gid://shopify/ProductVariant/41582882521172 0 $20.…" at bounding box center [398, 189] width 436 height 31
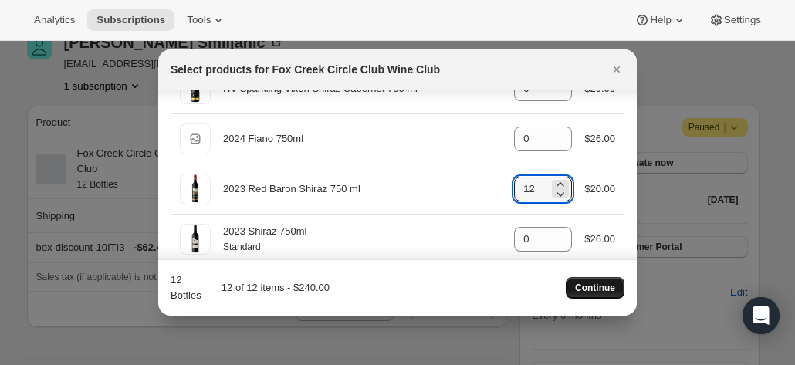
type input "12"
drag, startPoint x: 588, startPoint y: 290, endPoint x: 577, endPoint y: 284, distance: 12.1
click at [579, 285] on span "Continue" at bounding box center [595, 288] width 40 height 12
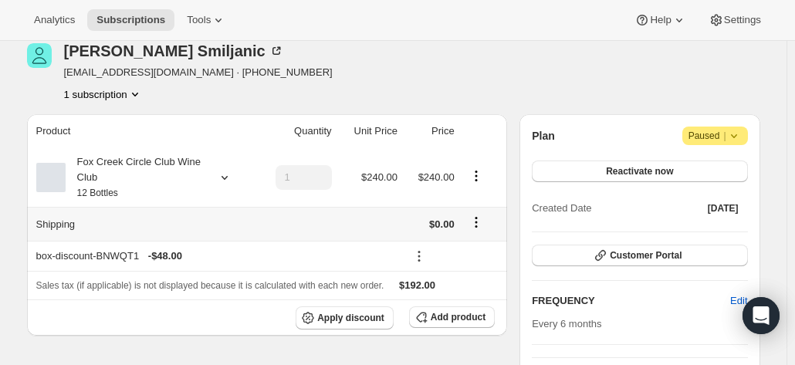
scroll to position [154, 0]
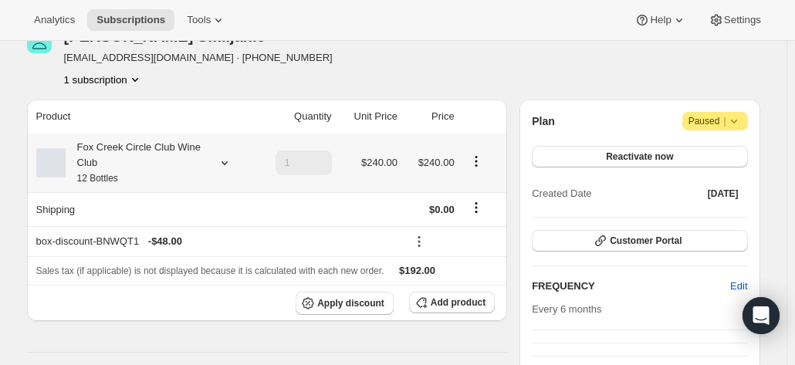
click at [205, 159] on div "Fox Creek Circle Club Wine Club 12 Bottles" at bounding box center [135, 163] width 139 height 46
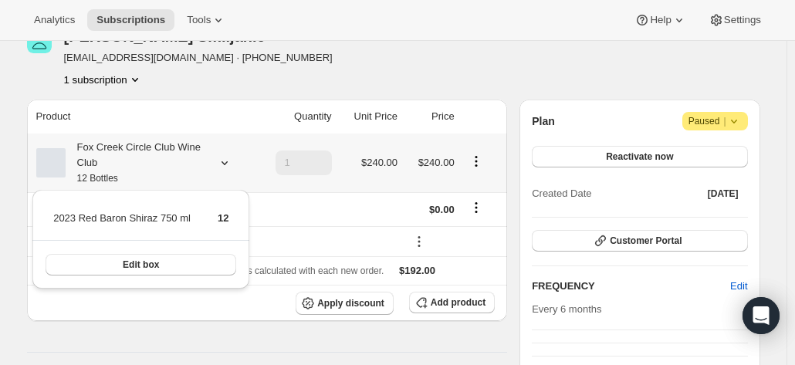
click at [205, 159] on div "Fox Creek Circle Club Wine Club 12 Bottles" at bounding box center [135, 163] width 139 height 46
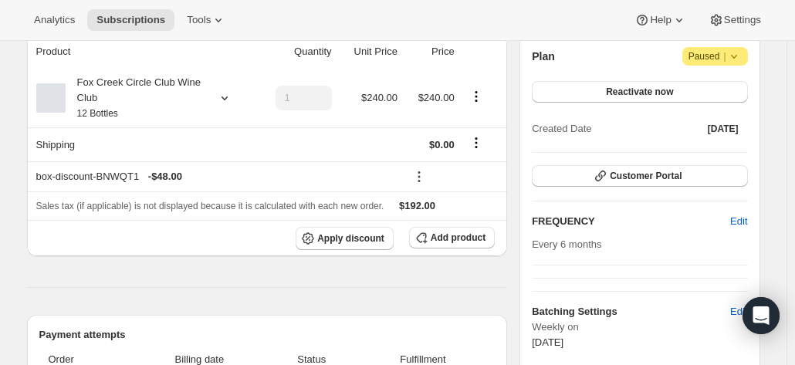
scroll to position [0, 0]
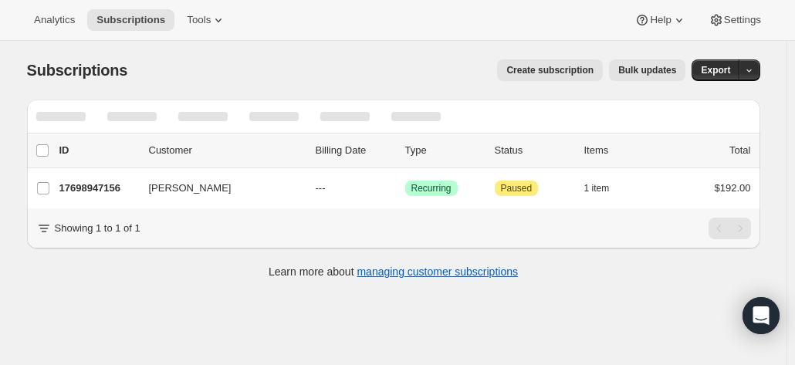
click at [132, 70] on div "Subscriptions" at bounding box center [80, 70] width 107 height 22
